Goal: Task Accomplishment & Management: Use online tool/utility

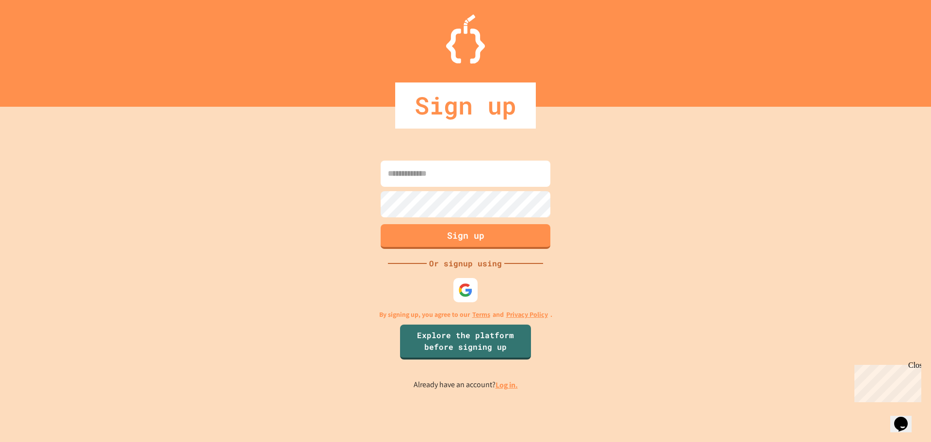
click at [392, 170] on input at bounding box center [466, 173] width 170 height 26
type input "**********"
click at [465, 287] on img at bounding box center [466, 290] width 16 height 16
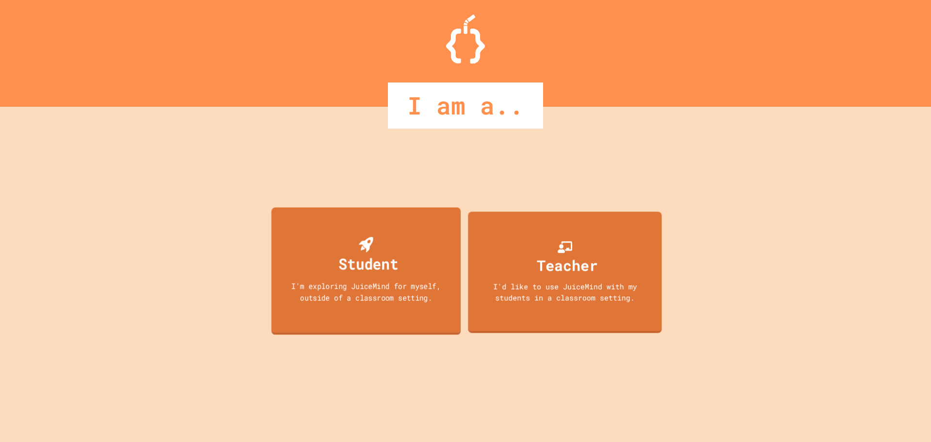
click at [446, 278] on div "Student I'm exploring JuiceMind for myself, outside of a classroom setting." at bounding box center [366, 270] width 190 height 127
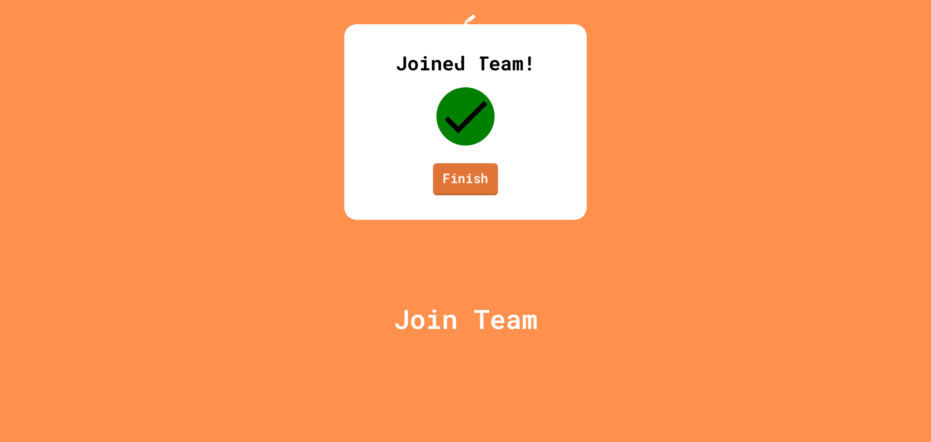
click at [467, 195] on link "Finish" at bounding box center [465, 179] width 65 height 32
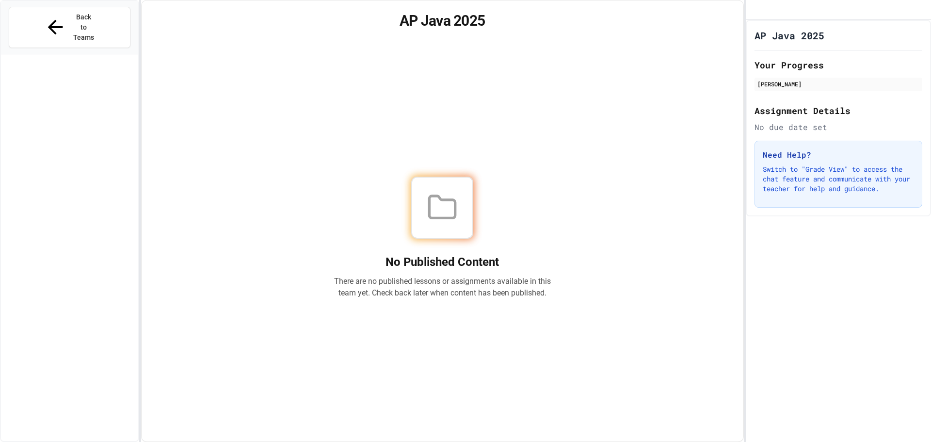
click at [599, 135] on div "No Published Content There are no published lessons or assignments available in…" at bounding box center [442, 237] width 578 height 384
drag, startPoint x: 579, startPoint y: 211, endPoint x: 515, endPoint y: 198, distance: 64.8
click at [556, 210] on div "No Published Content There are no published lessons or assignments available in…" at bounding box center [442, 237] width 578 height 384
click at [45, 16] on icon at bounding box center [55, 27] width 23 height 23
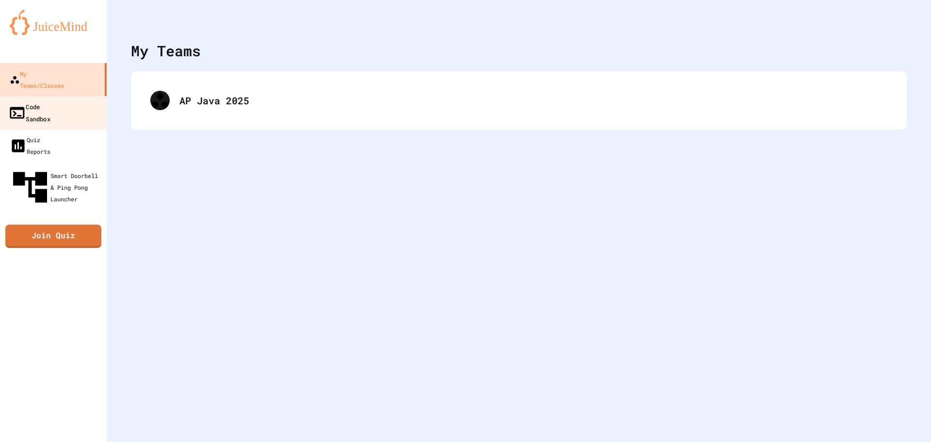
click at [8, 104] on icon at bounding box center [16, 112] width 17 height 17
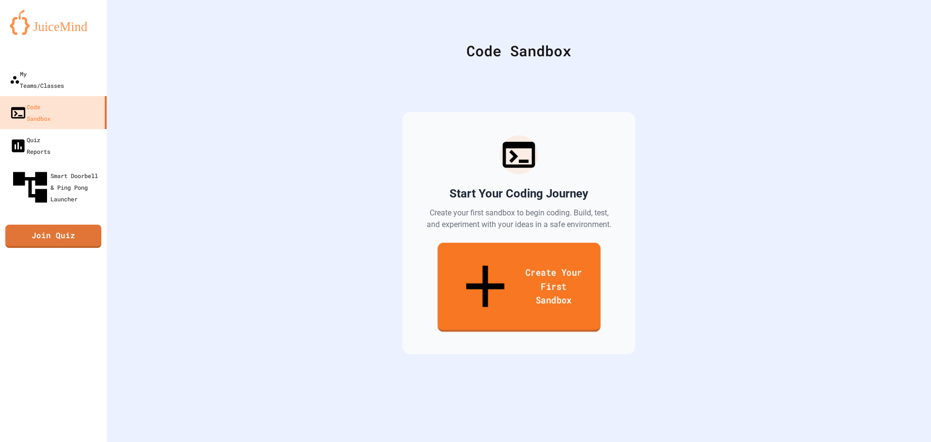
click at [494, 269] on link "Create Your First Sandbox" at bounding box center [518, 286] width 163 height 89
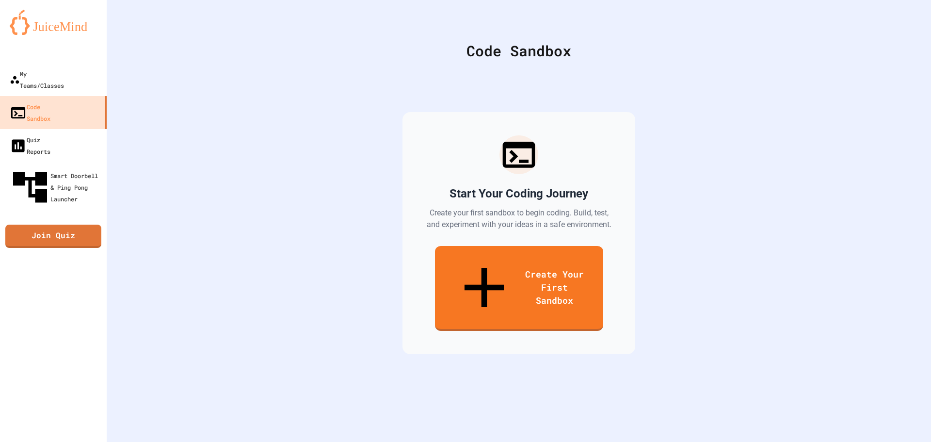
scroll to position [291, 0]
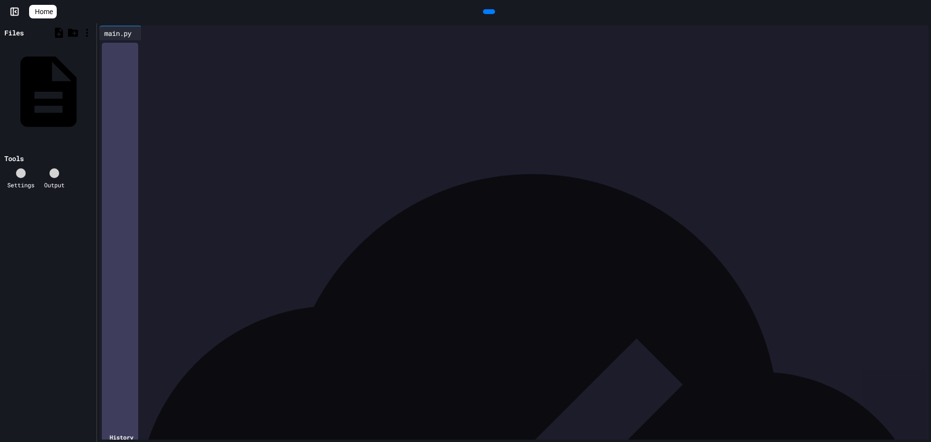
scroll to position [253, 0]
click at [488, 12] on icon at bounding box center [488, 12] width 0 height 0
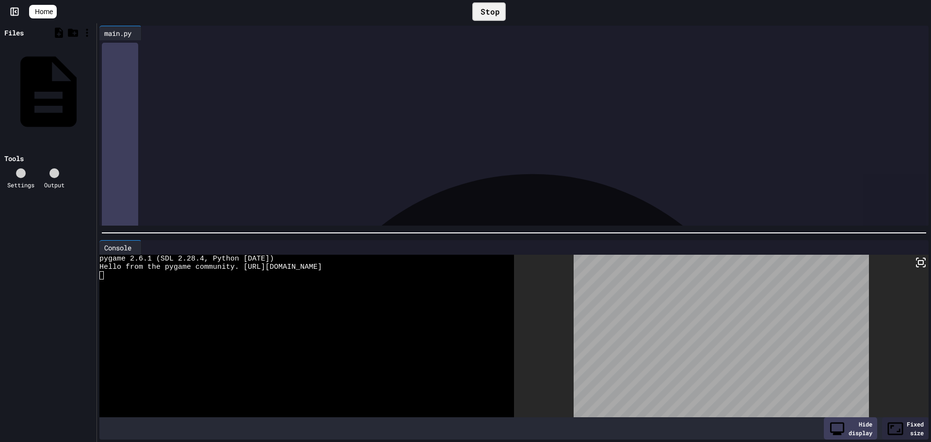
scroll to position [495, 0]
click at [502, 18] on div "Stop" at bounding box center [488, 11] width 33 height 18
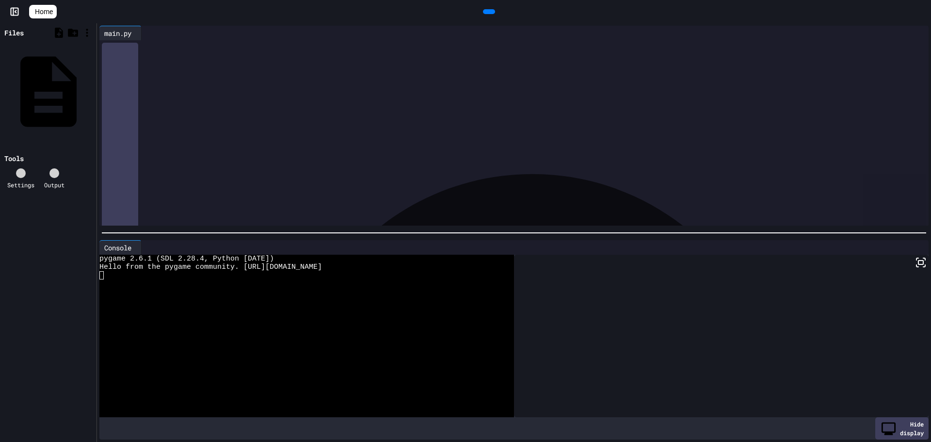
click at [45, 10] on span "Home" at bounding box center [44, 12] width 18 height 10
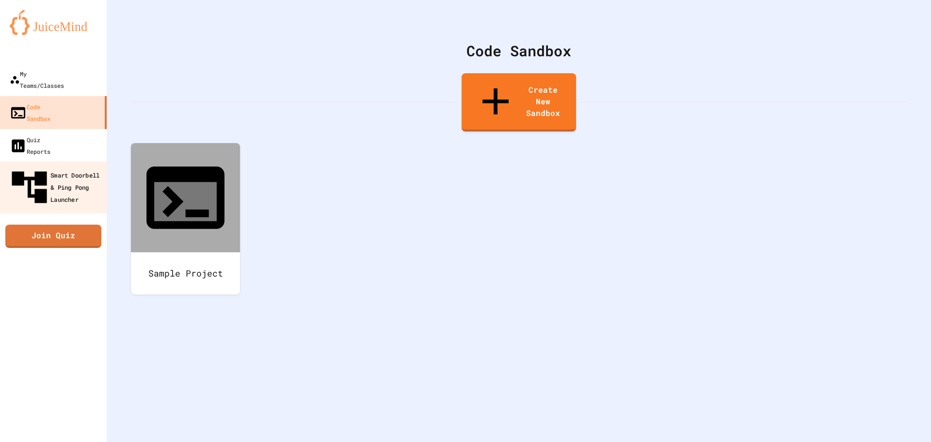
click at [62, 166] on div "Smart Doorbell & Ping Pong Launcher" at bounding box center [56, 187] width 96 height 42
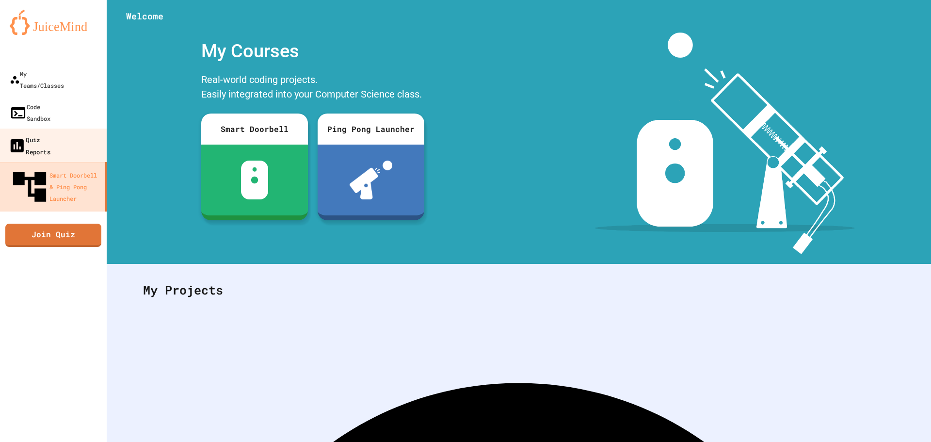
click at [56, 128] on link "Quiz Reports" at bounding box center [54, 145] width 110 height 34
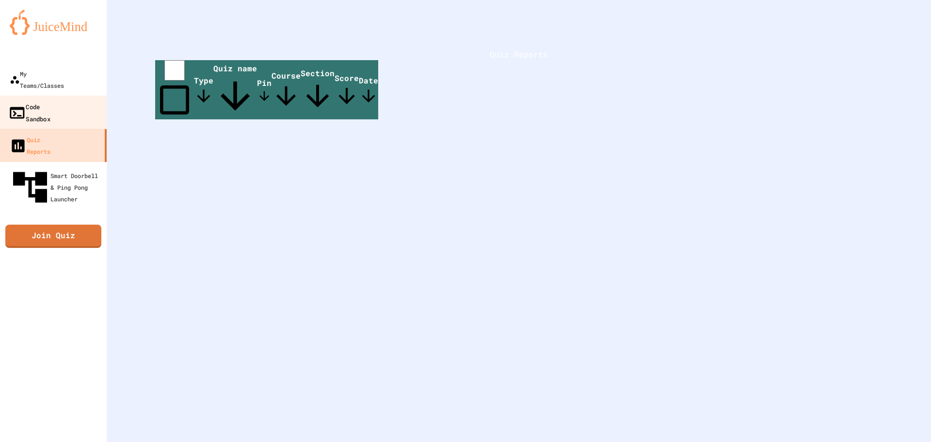
click at [35, 100] on div "Code Sandbox" at bounding box center [29, 112] width 42 height 24
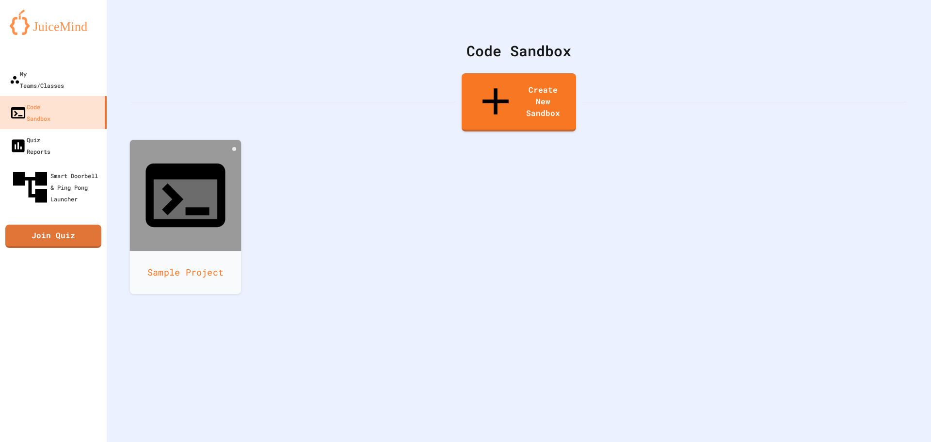
click at [209, 165] on div at bounding box center [185, 195] width 111 height 111
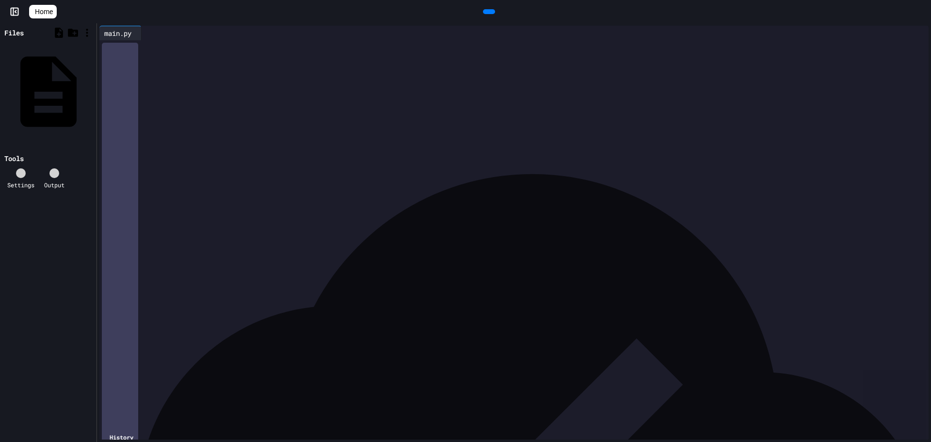
click at [155, 35] on icon at bounding box center [151, 38] width 7 height 7
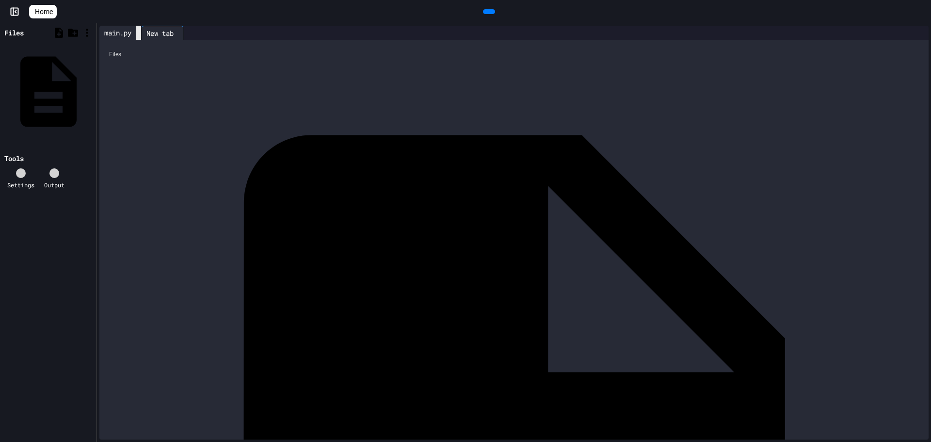
click at [144, 35] on icon at bounding box center [144, 38] width 7 height 7
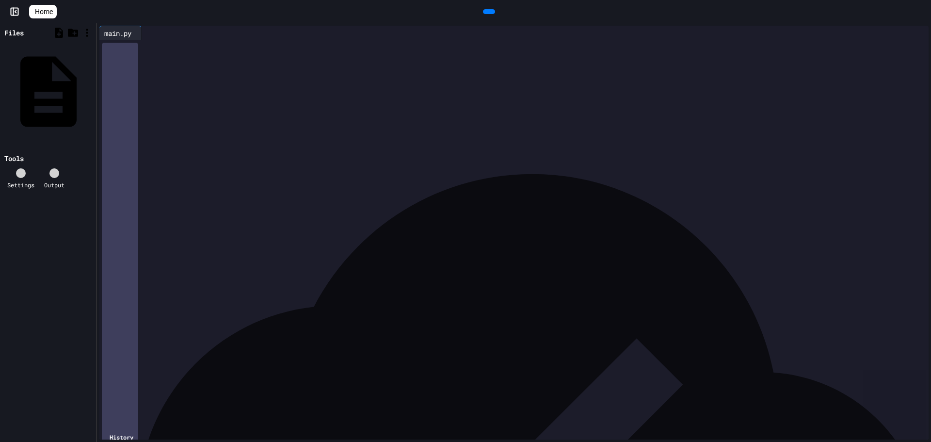
drag, startPoint x: 478, startPoint y: 293, endPoint x: 356, endPoint y: 178, distance: 167.7
click at [356, 178] on div at bounding box center [525, 175] width 808 height 10
click at [406, 192] on div "***** * ***" at bounding box center [514, 194] width 787 height 10
click at [334, 270] on div "******** * * * * * *" at bounding box center [514, 273] width 787 height 10
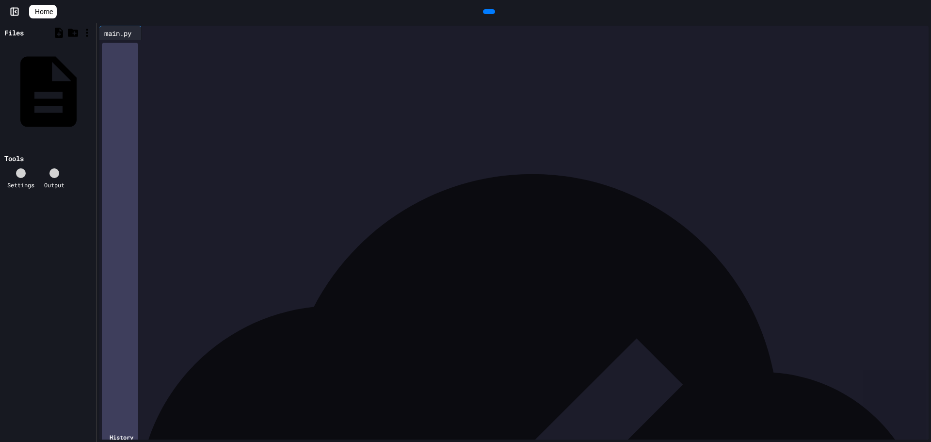
click at [166, 322] on div at bounding box center [525, 323] width 808 height 10
click at [16, 9] on icon at bounding box center [15, 12] width 10 height 10
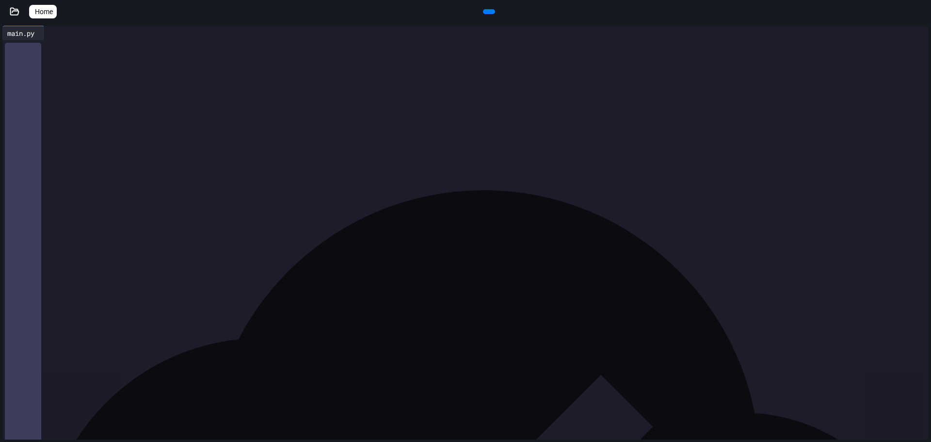
click at [16, 9] on icon at bounding box center [15, 11] width 8 height 7
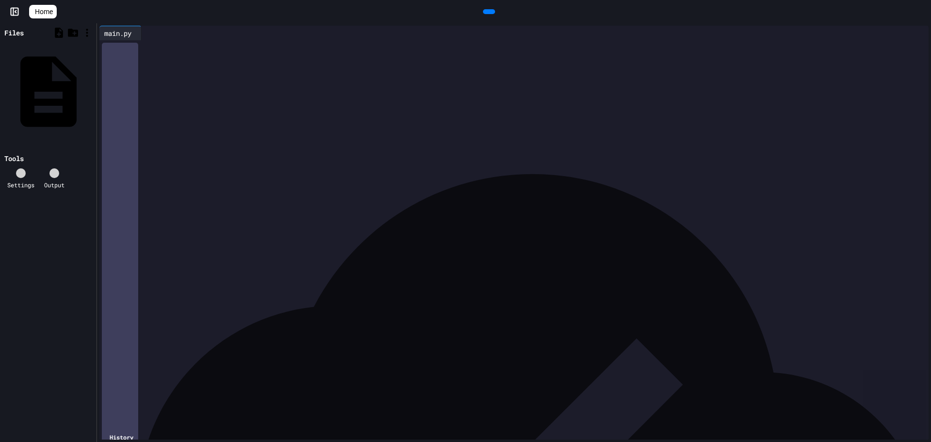
click at [46, 11] on span "Home" at bounding box center [44, 12] width 18 height 10
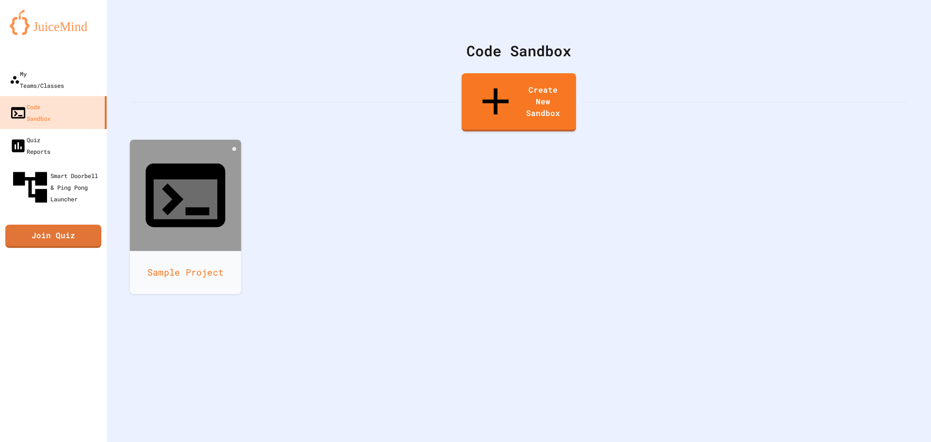
click at [186, 251] on div "Sample Project" at bounding box center [185, 272] width 111 height 43
